Goal: Task Accomplishment & Management: Manage account settings

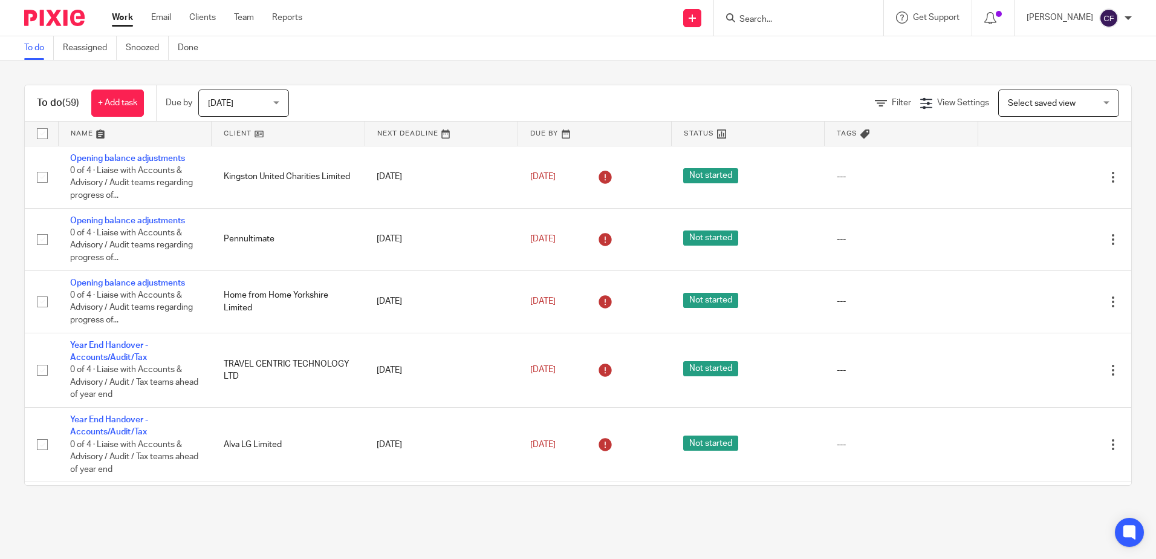
click at [789, 19] on input "Search" at bounding box center [792, 20] width 109 height 11
type input "travel"
click button "submit" at bounding box center [0, 0] width 0 height 0
click at [831, 44] on link at bounding box center [820, 47] width 169 height 18
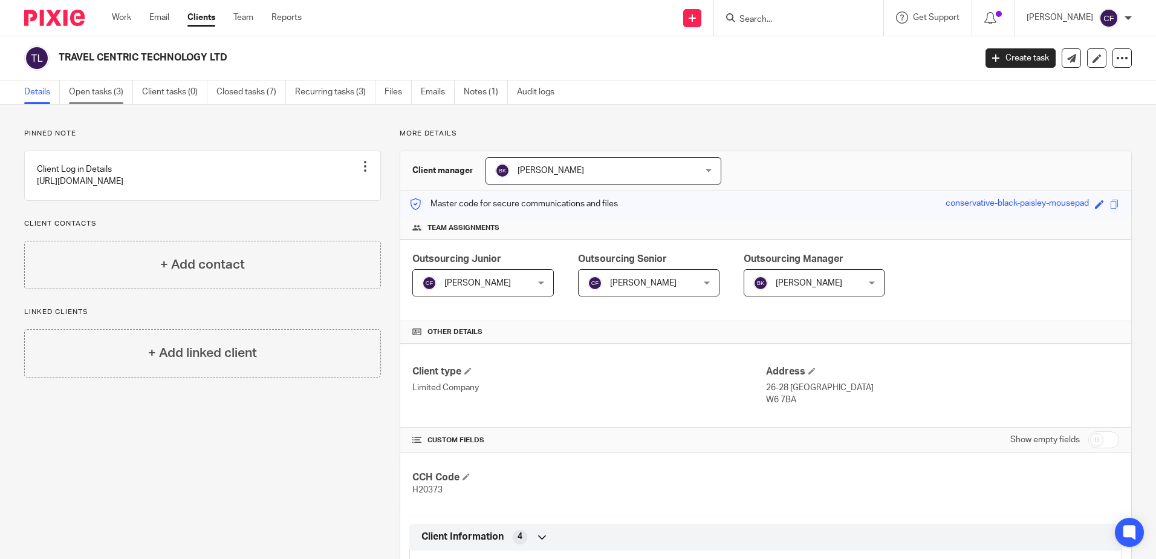
click at [94, 94] on link "Open tasks (3)" at bounding box center [101, 92] width 64 height 24
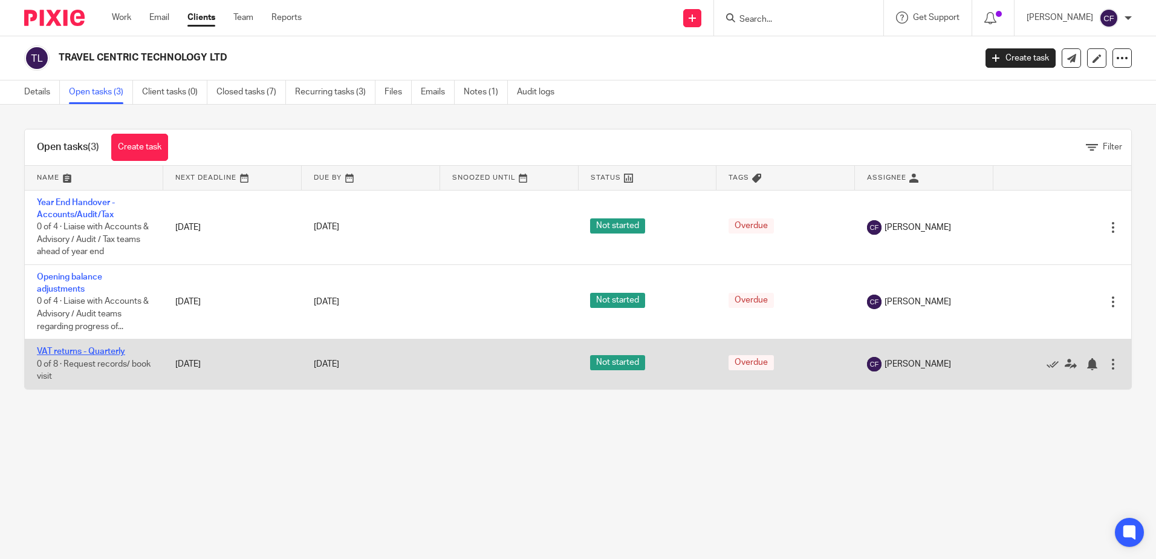
click at [82, 349] on link "VAT returns - Quarterly" at bounding box center [81, 351] width 88 height 8
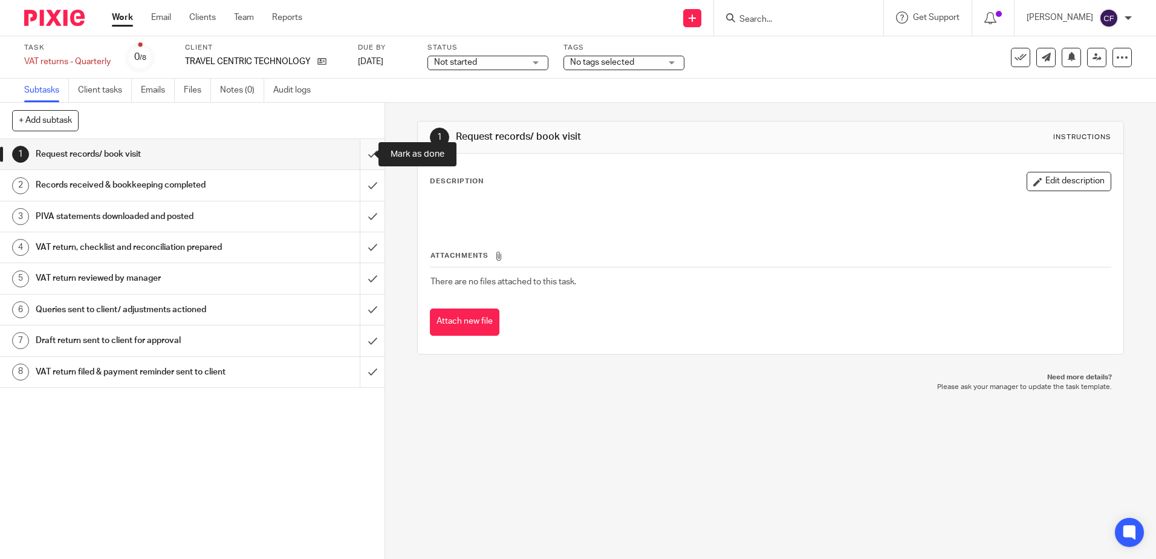
click at [362, 155] on input "submit" at bounding box center [192, 154] width 385 height 30
click at [362, 195] on input "submit" at bounding box center [192, 185] width 385 height 30
click at [364, 215] on input "submit" at bounding box center [192, 216] width 385 height 30
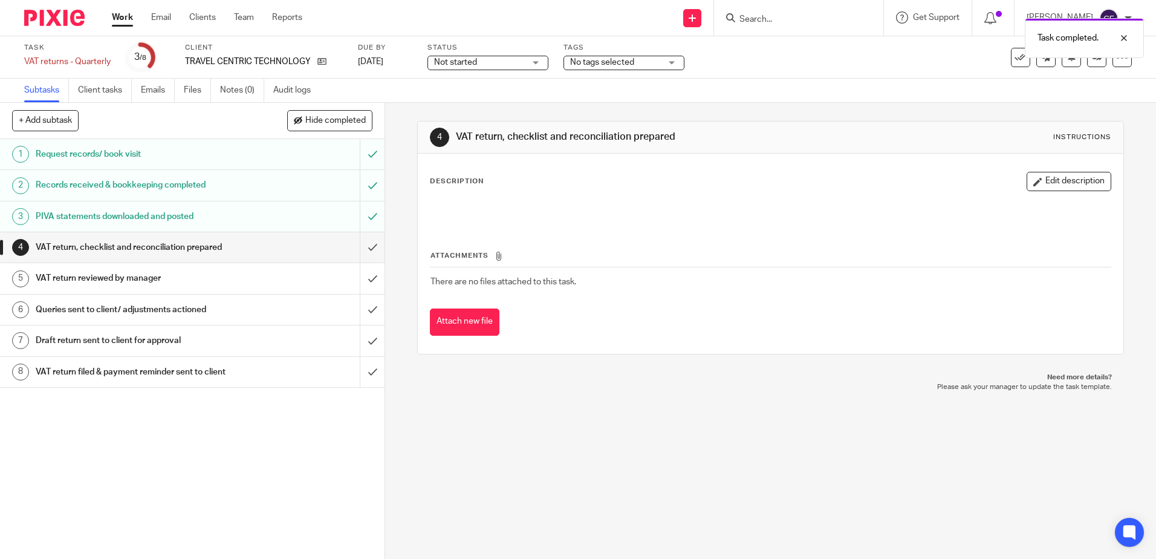
click at [1027, 180] on button "Edit description" at bounding box center [1069, 181] width 85 height 19
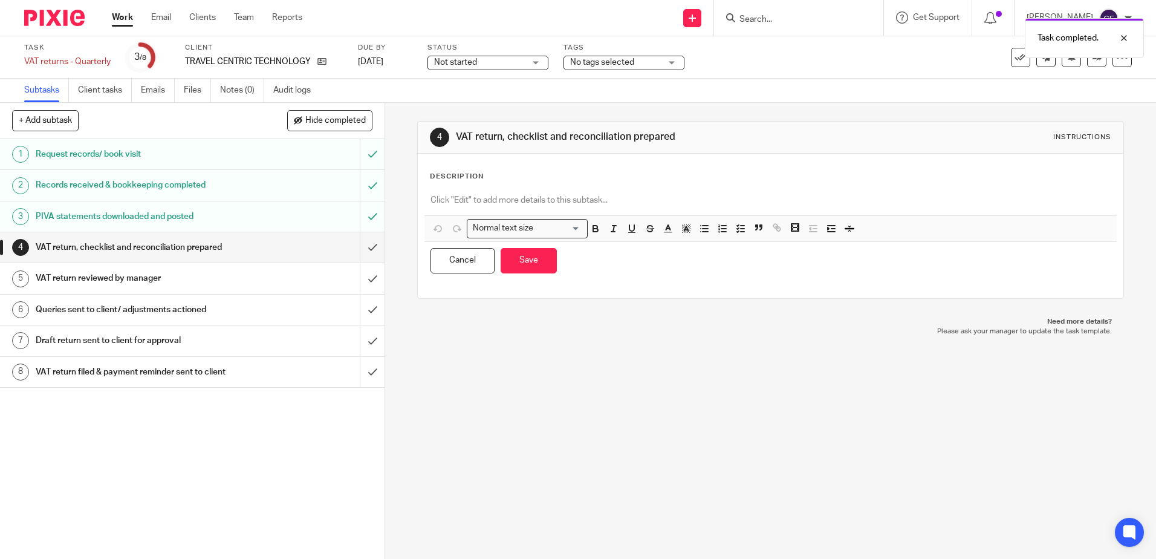
click at [502, 202] on p at bounding box center [771, 200] width 680 height 12
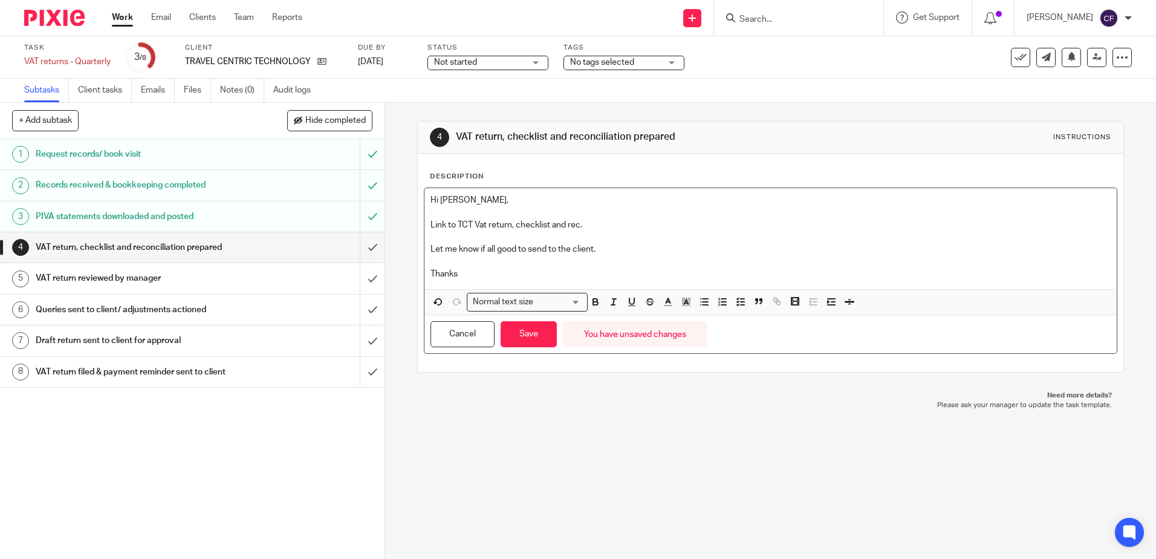
click at [618, 219] on p "Link to TCT Vat return, checklist and rec." at bounding box center [771, 225] width 680 height 12
click at [773, 251] on p "Let me know if all good to send to the client." at bounding box center [771, 249] width 680 height 12
click at [520, 343] on button "Save" at bounding box center [529, 334] width 56 height 26
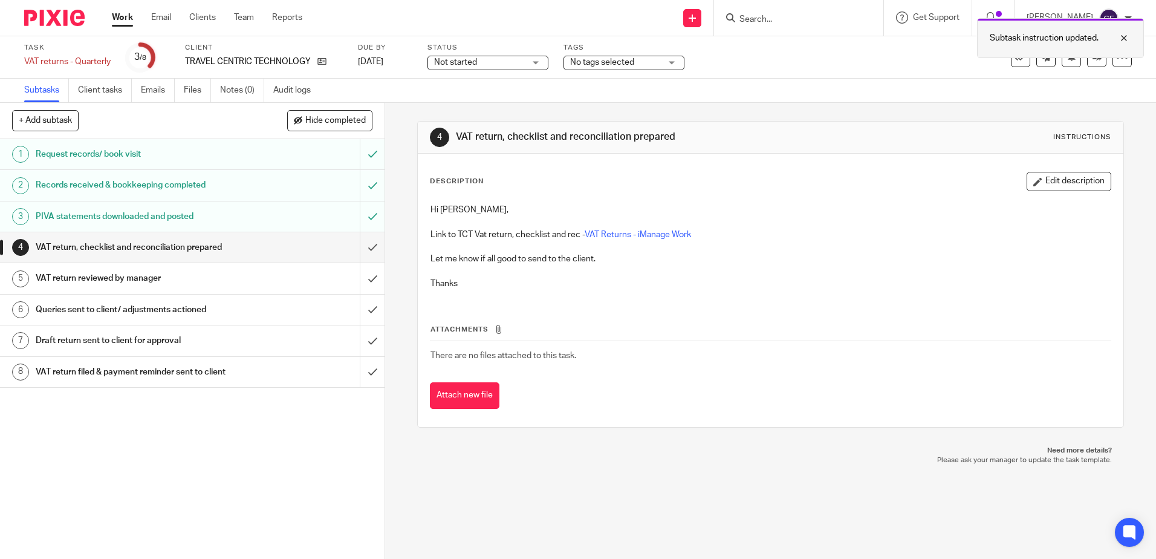
click at [1089, 56] on div "Subtask instruction updated." at bounding box center [1060, 38] width 167 height 40
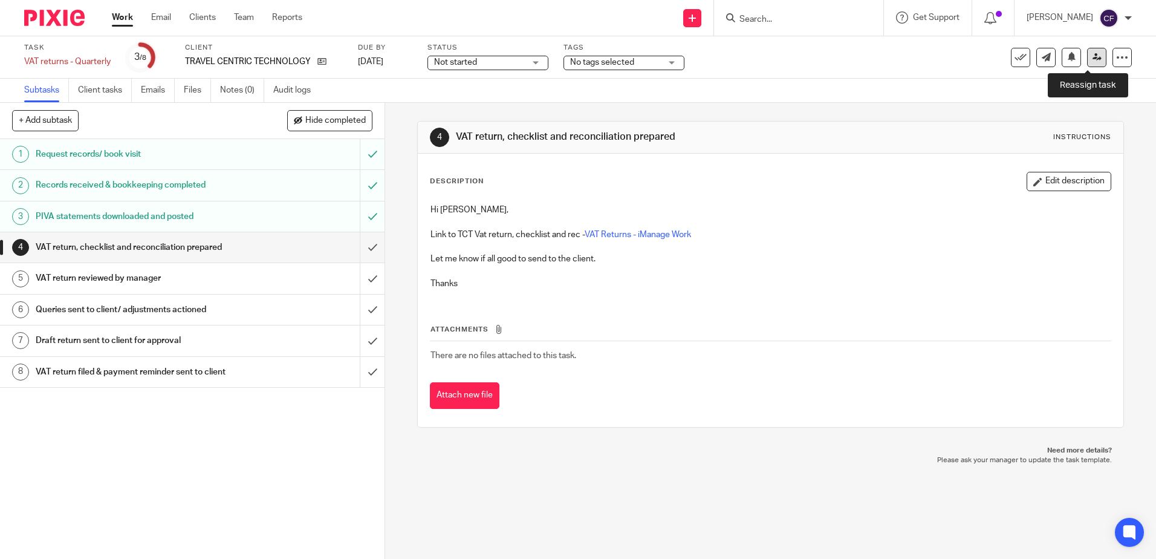
click at [1090, 63] on link at bounding box center [1096, 57] width 19 height 19
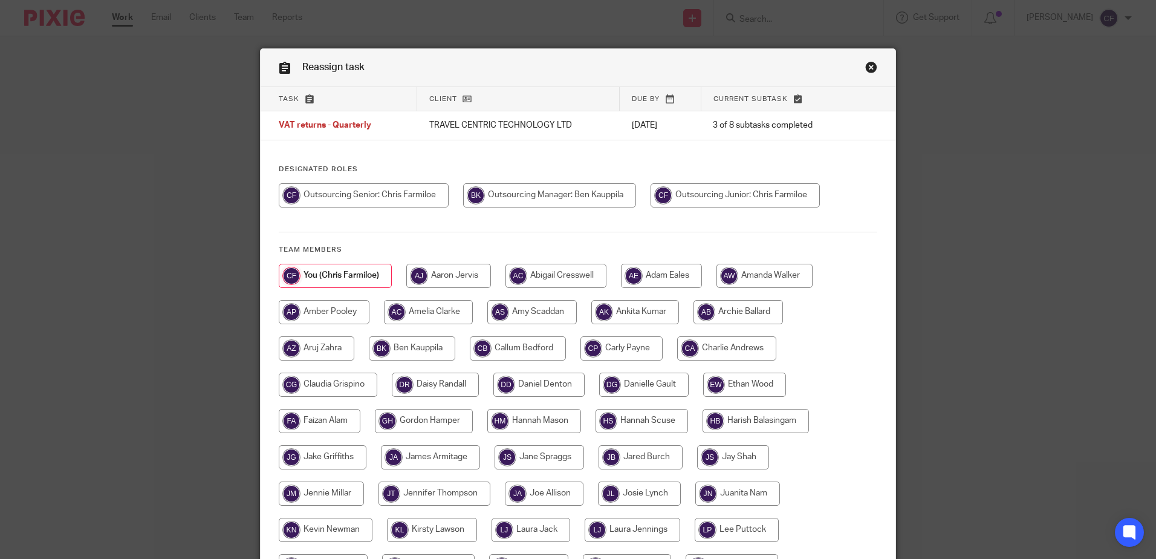
drag, startPoint x: 484, startPoint y: 183, endPoint x: 489, endPoint y: 190, distance: 9.1
click at [484, 184] on input "radio" at bounding box center [549, 195] width 173 height 24
radio input "true"
click at [497, 195] on input "radio" at bounding box center [550, 195] width 175 height 24
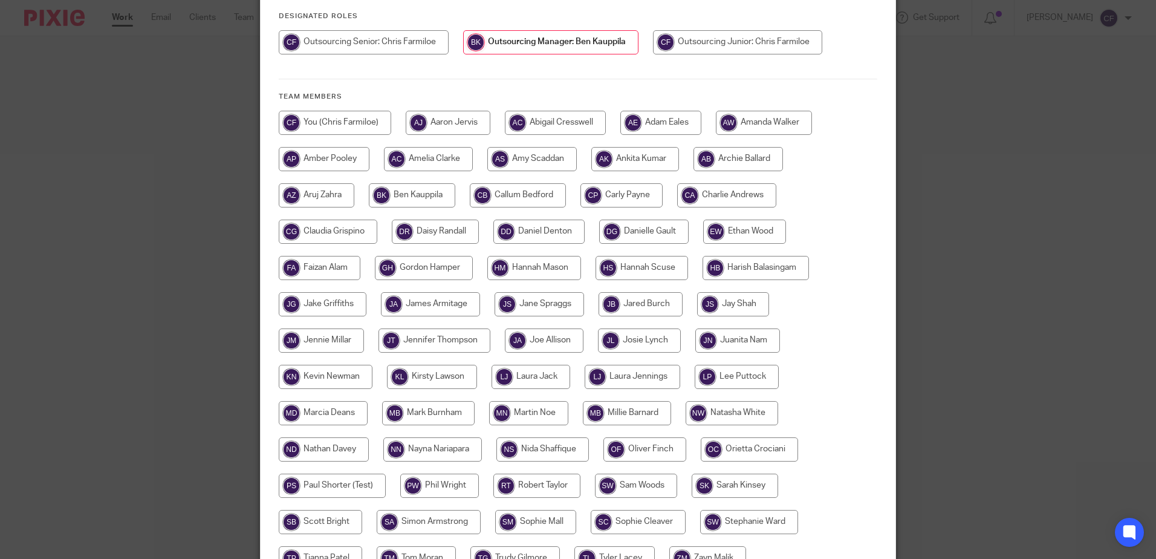
scroll to position [276, 0]
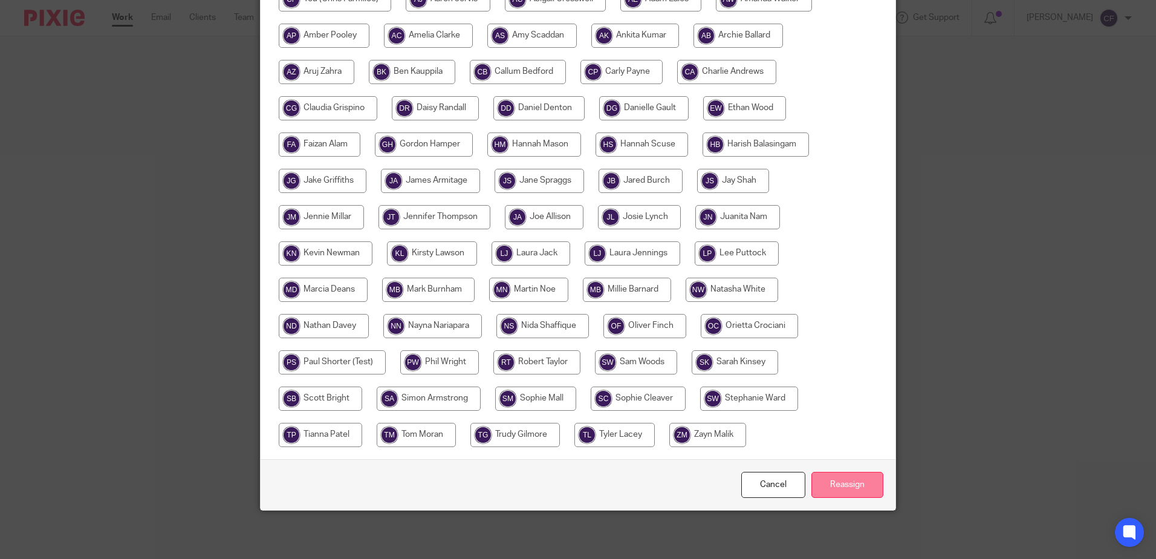
click at [867, 480] on input "Reassign" at bounding box center [847, 485] width 72 height 26
